Goal: Browse casually

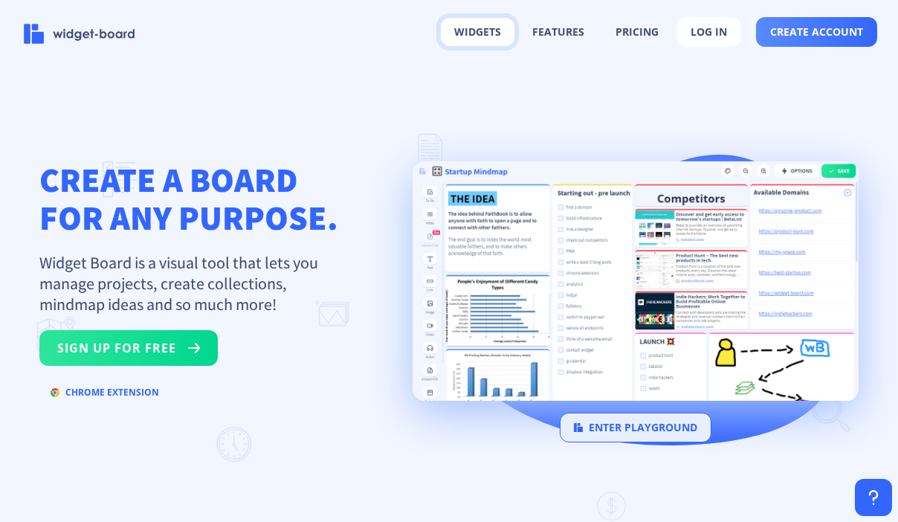
click at [474, 30] on button "widgets" at bounding box center [478, 32] width 74 height 28
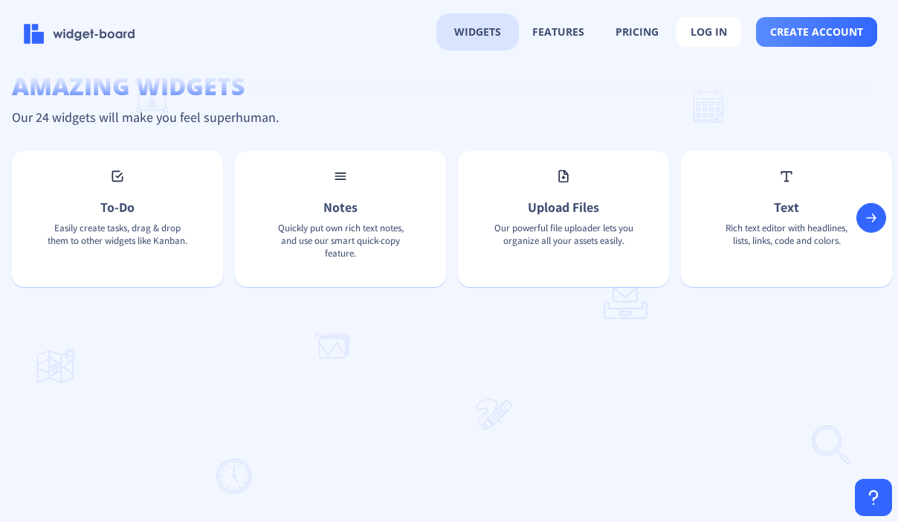
scroll to position [1089, 0]
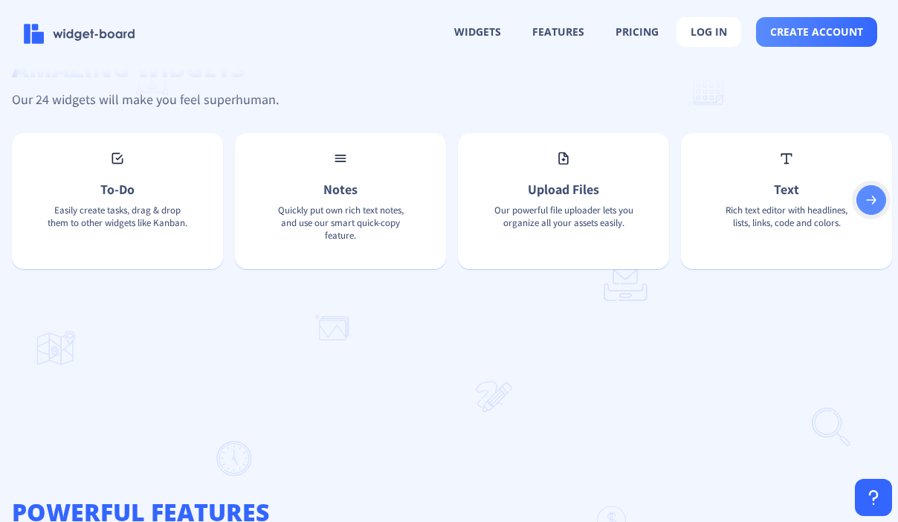
click at [878, 210] on button at bounding box center [871, 200] width 30 height 30
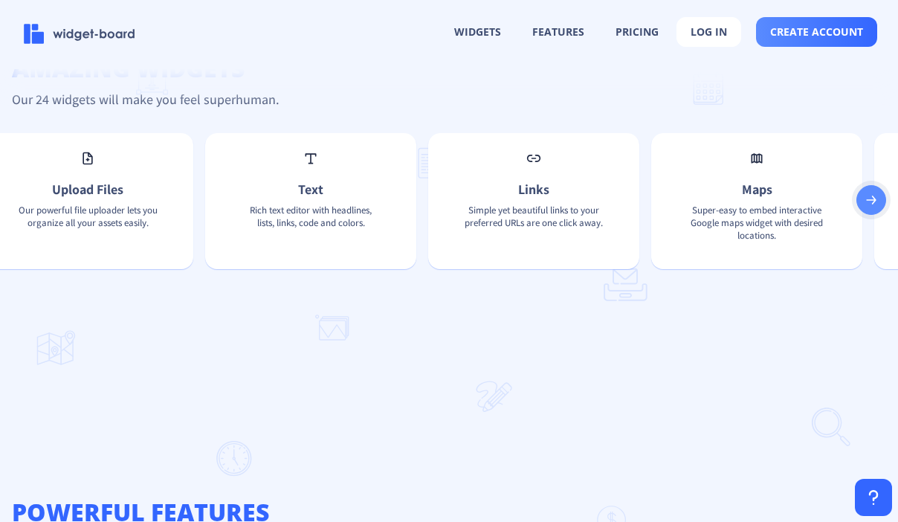
click at [878, 210] on button at bounding box center [871, 200] width 30 height 30
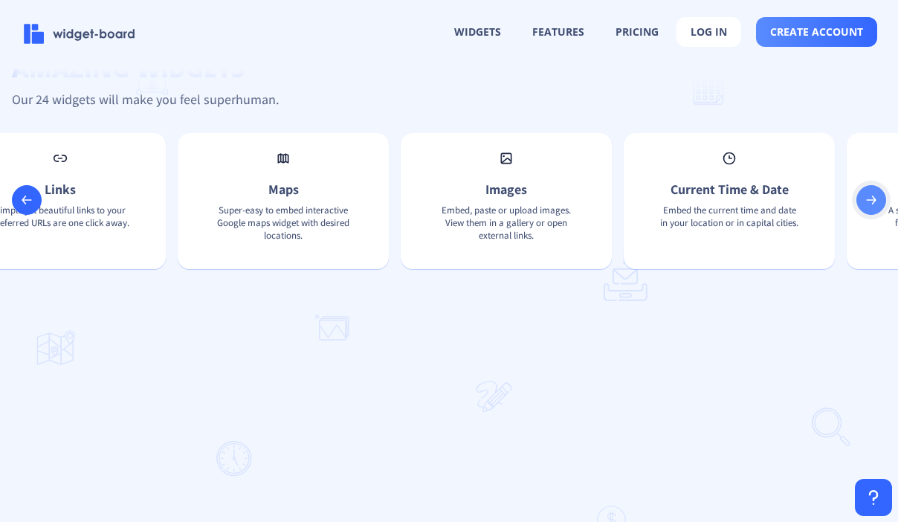
scroll to position [0, 952]
click at [878, 211] on button at bounding box center [871, 200] width 30 height 30
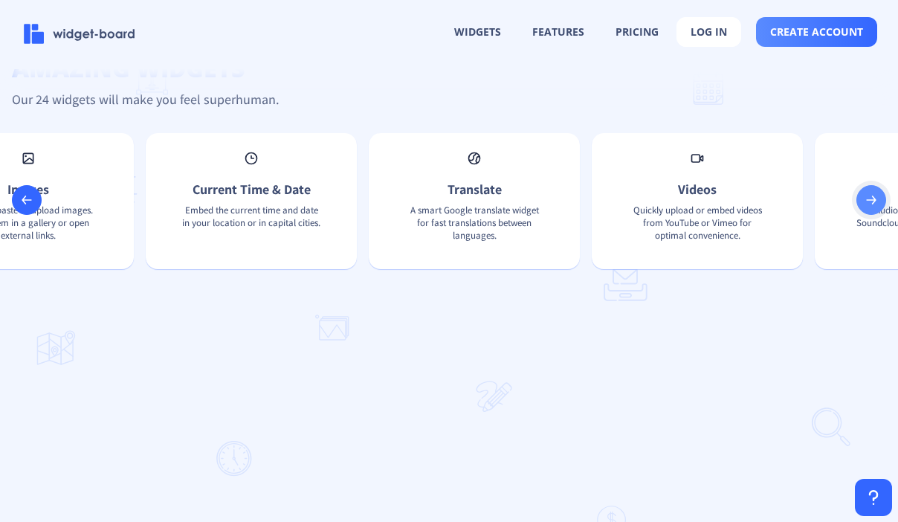
click at [878, 211] on button at bounding box center [871, 200] width 30 height 30
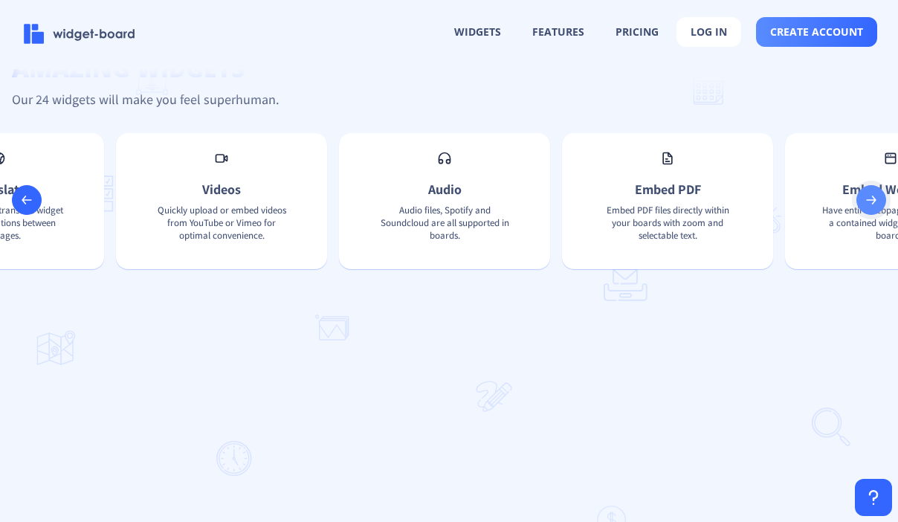
click at [878, 211] on button at bounding box center [871, 200] width 30 height 30
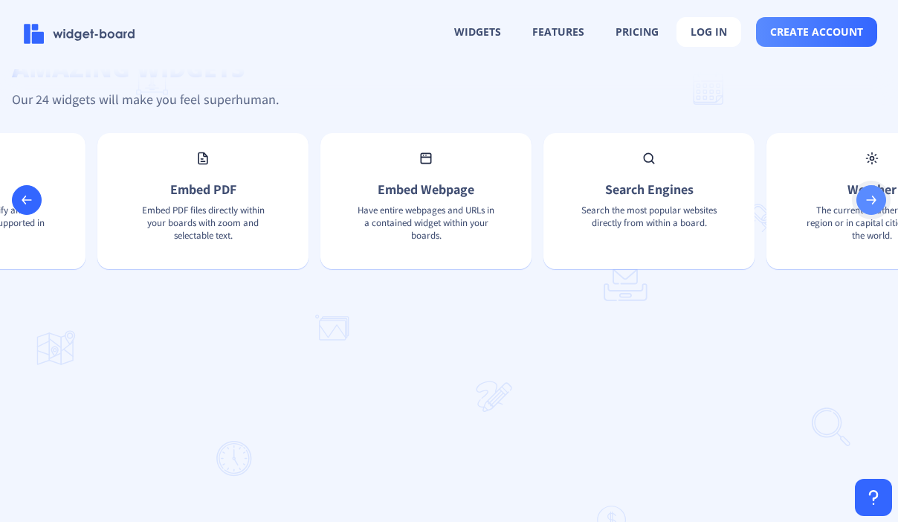
scroll to position [0, 2379]
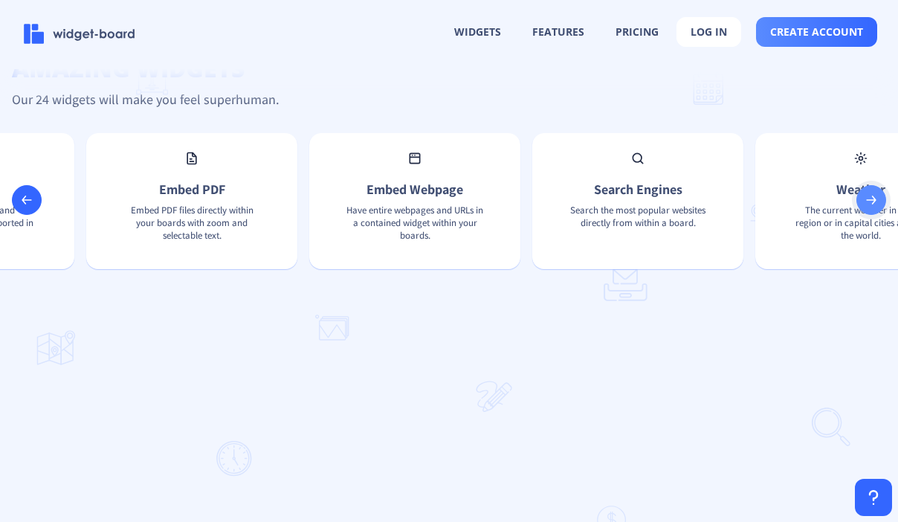
click at [878, 211] on button at bounding box center [871, 200] width 30 height 30
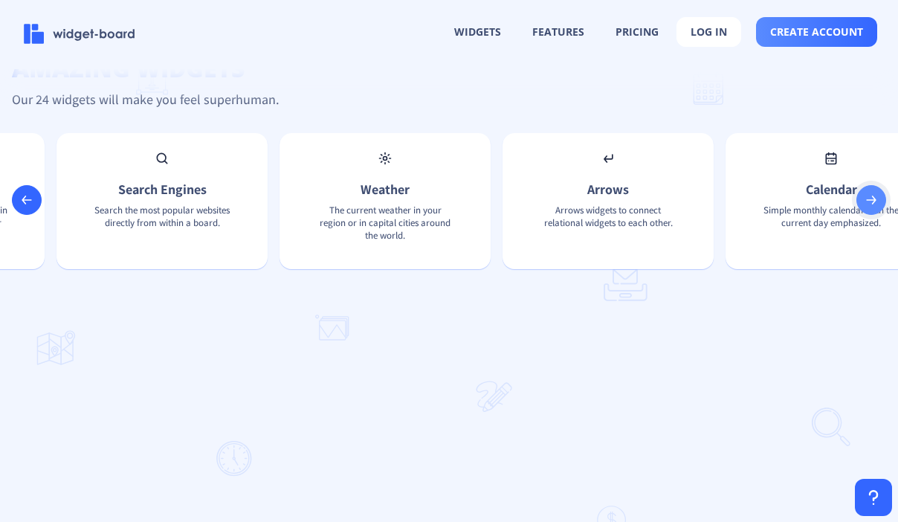
click at [878, 211] on button at bounding box center [871, 200] width 30 height 30
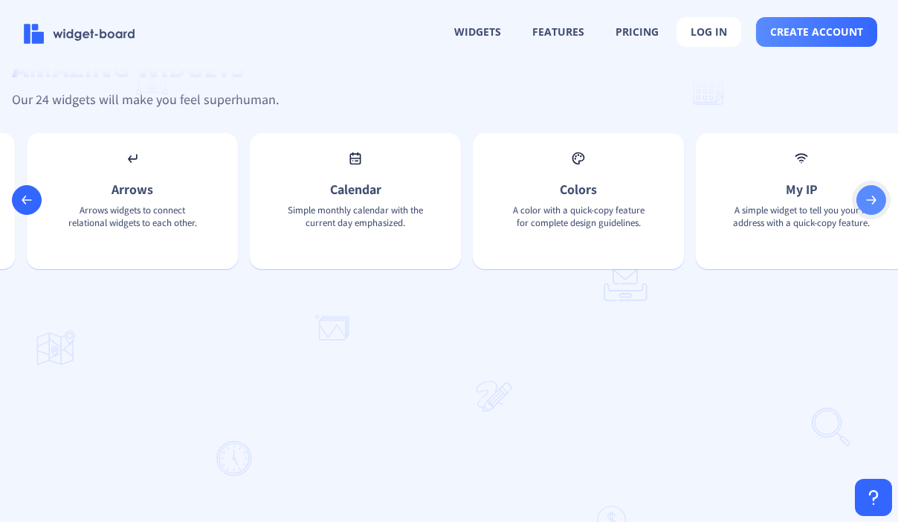
click at [878, 211] on button at bounding box center [871, 200] width 30 height 30
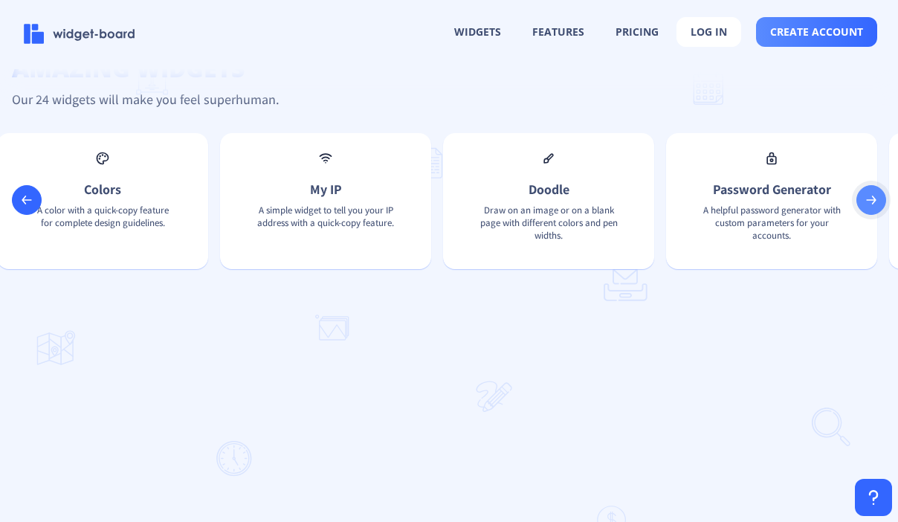
click at [878, 211] on button at bounding box center [871, 200] width 30 height 30
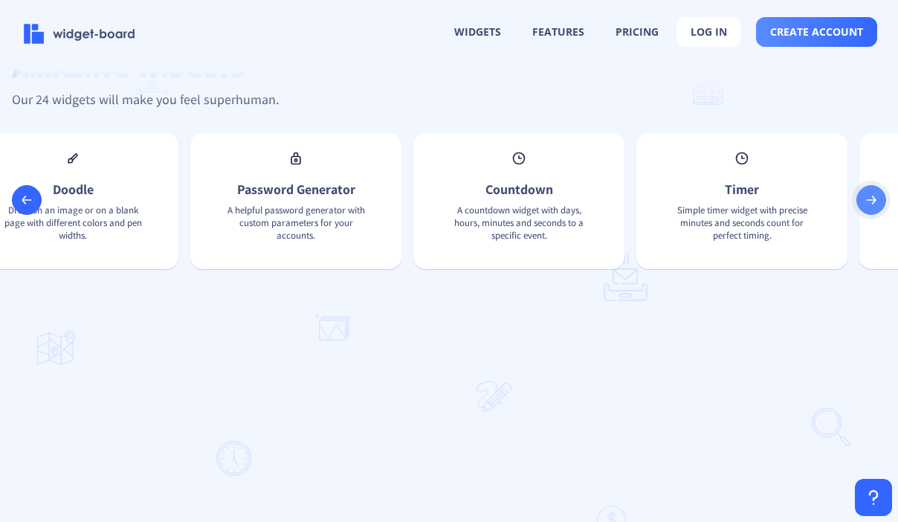
click at [878, 211] on button at bounding box center [871, 200] width 30 height 30
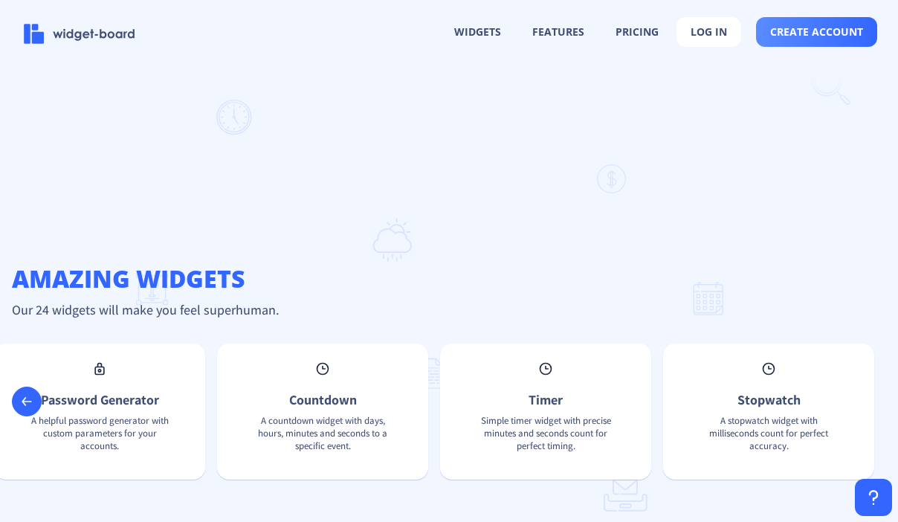
scroll to position [877, 0]
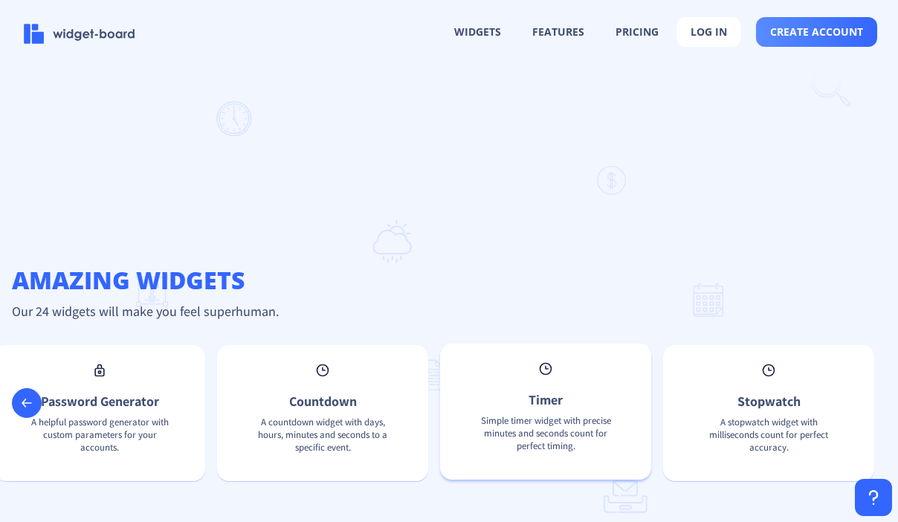
click at [525, 414] on div "Timer Simple timer widget with precise minutes and seconds count for perfect ti…" at bounding box center [545, 411] width 211 height 136
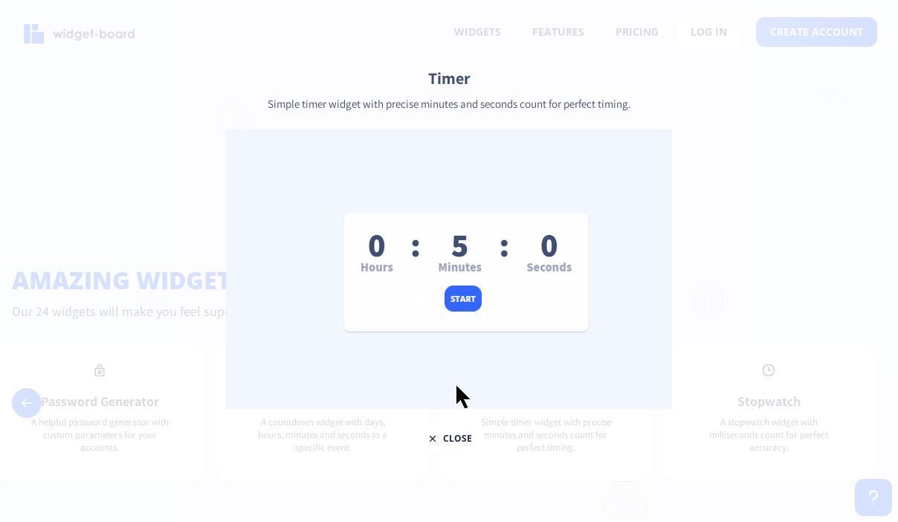
click at [509, 380] on img at bounding box center [449, 269] width 446 height 280
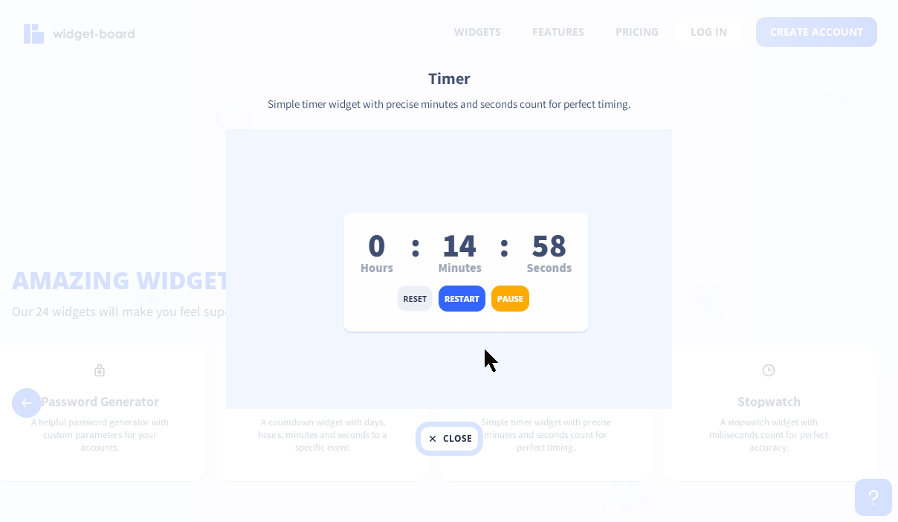
click at [454, 435] on button "close" at bounding box center [449, 438] width 59 height 25
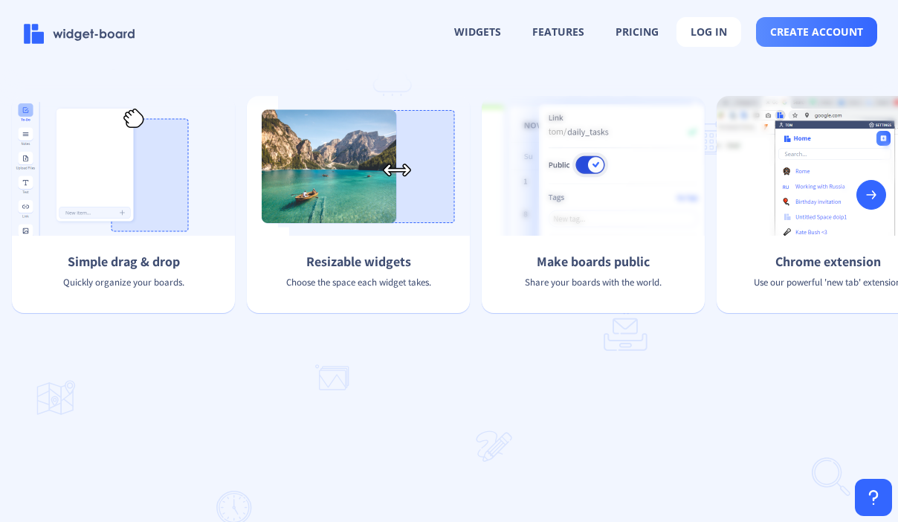
scroll to position [1572, 0]
